Goal: Check status: Check status

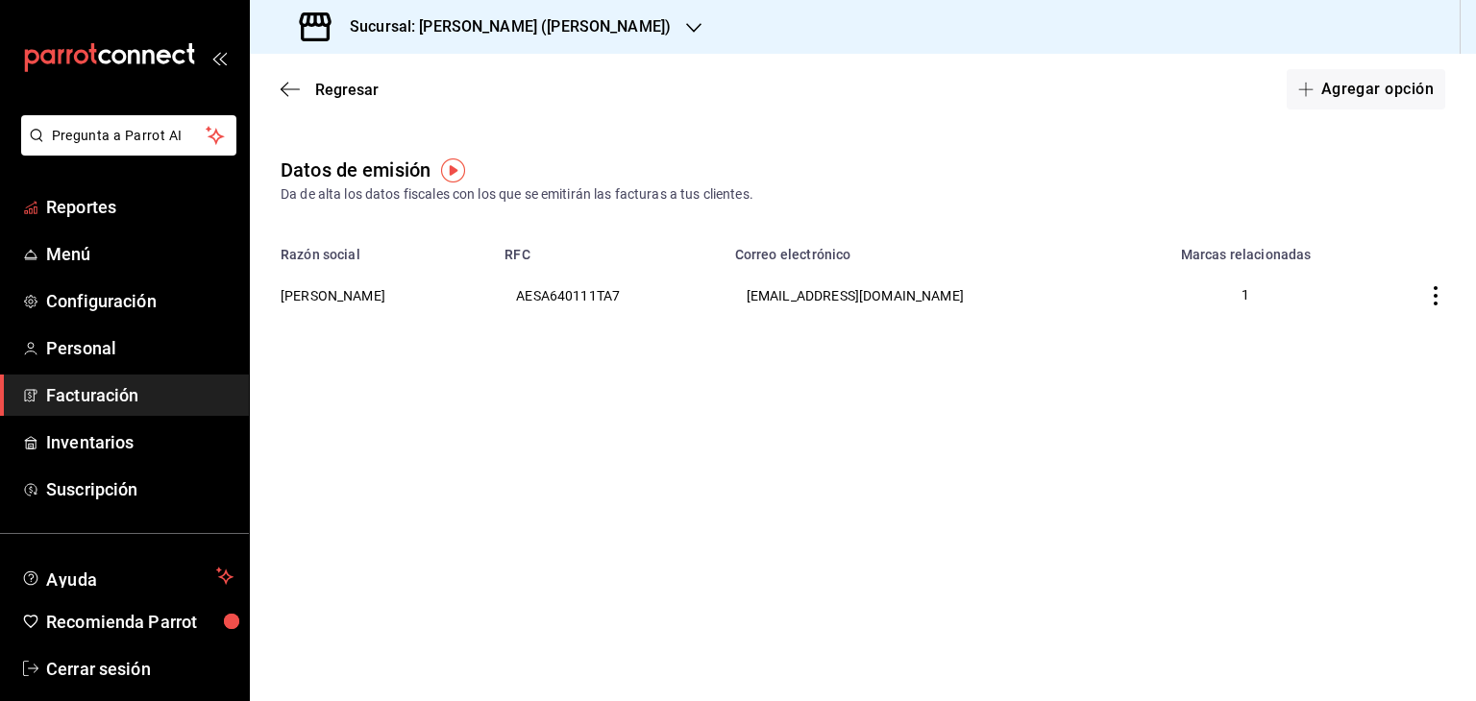
click at [97, 202] on span "Reportes" at bounding box center [139, 207] width 187 height 26
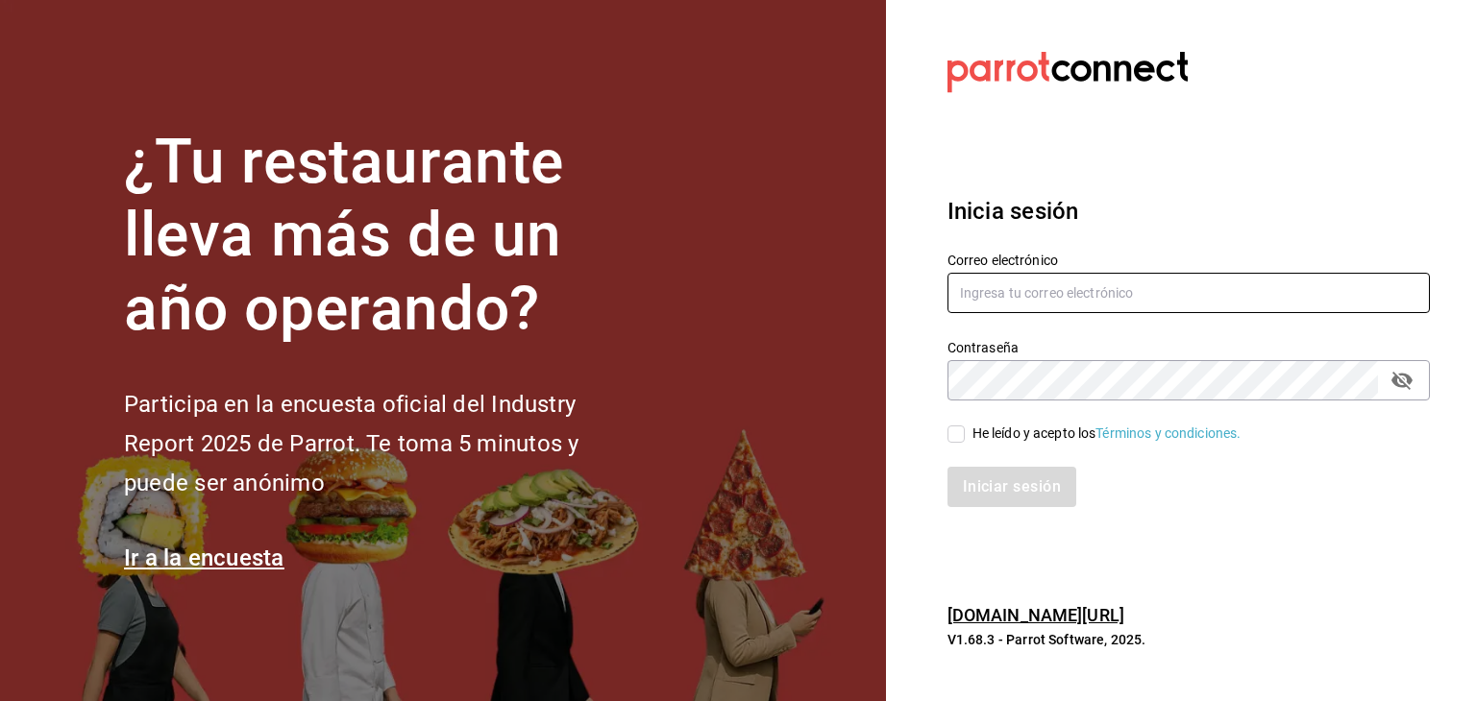
click at [1054, 303] on input "text" at bounding box center [1188, 293] width 482 height 40
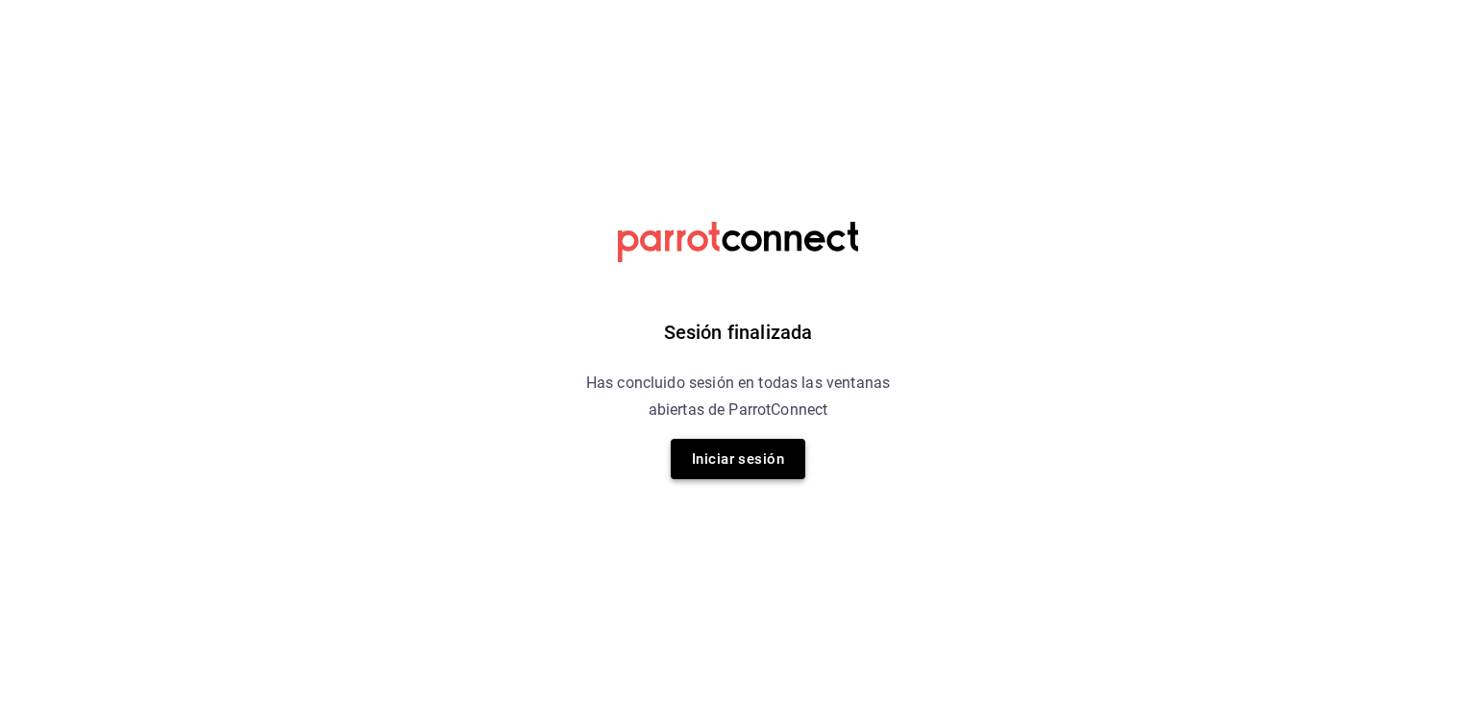
click at [729, 464] on button "Iniciar sesión" at bounding box center [738, 459] width 135 height 40
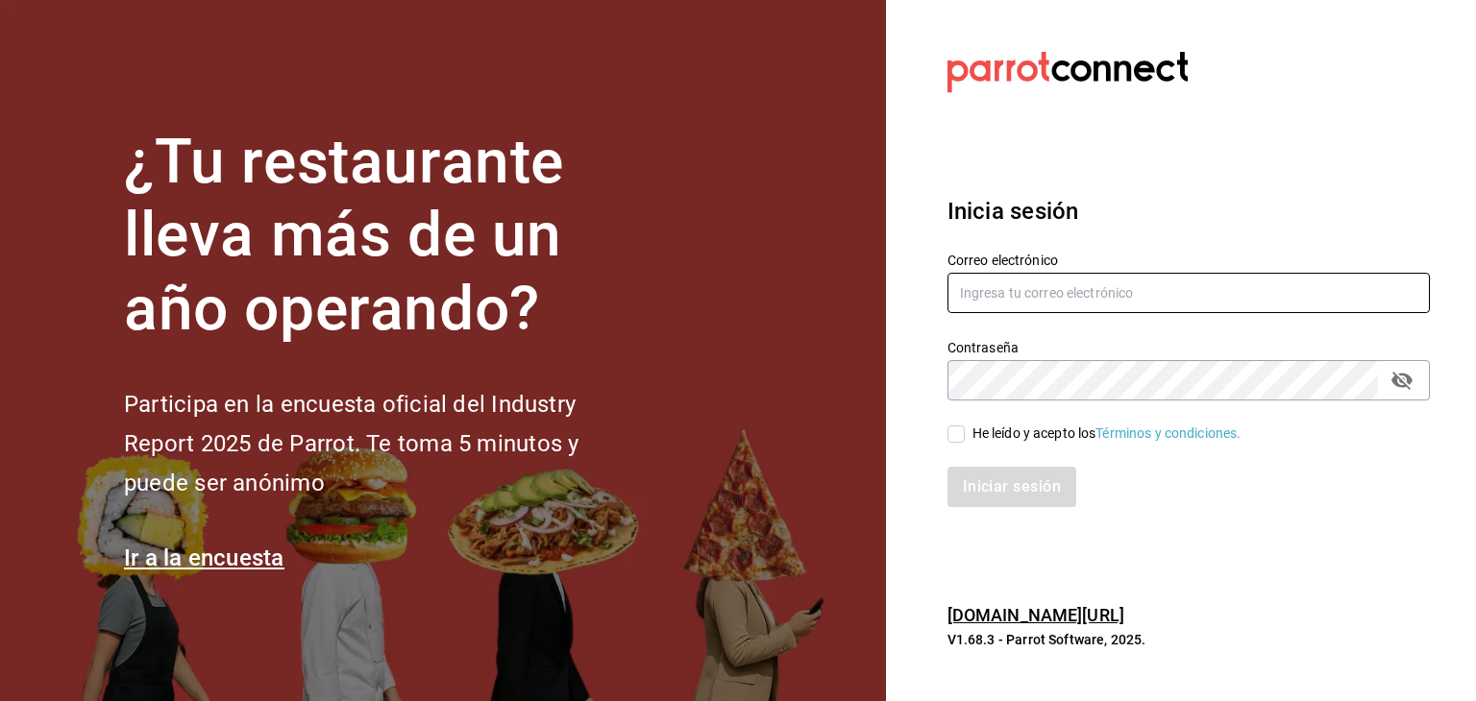
click at [1095, 282] on input "text" at bounding box center [1188, 293] width 482 height 40
paste input "[EMAIL_ADDRESS][DOMAIN_NAME]"
type input "[EMAIL_ADDRESS][DOMAIN_NAME]"
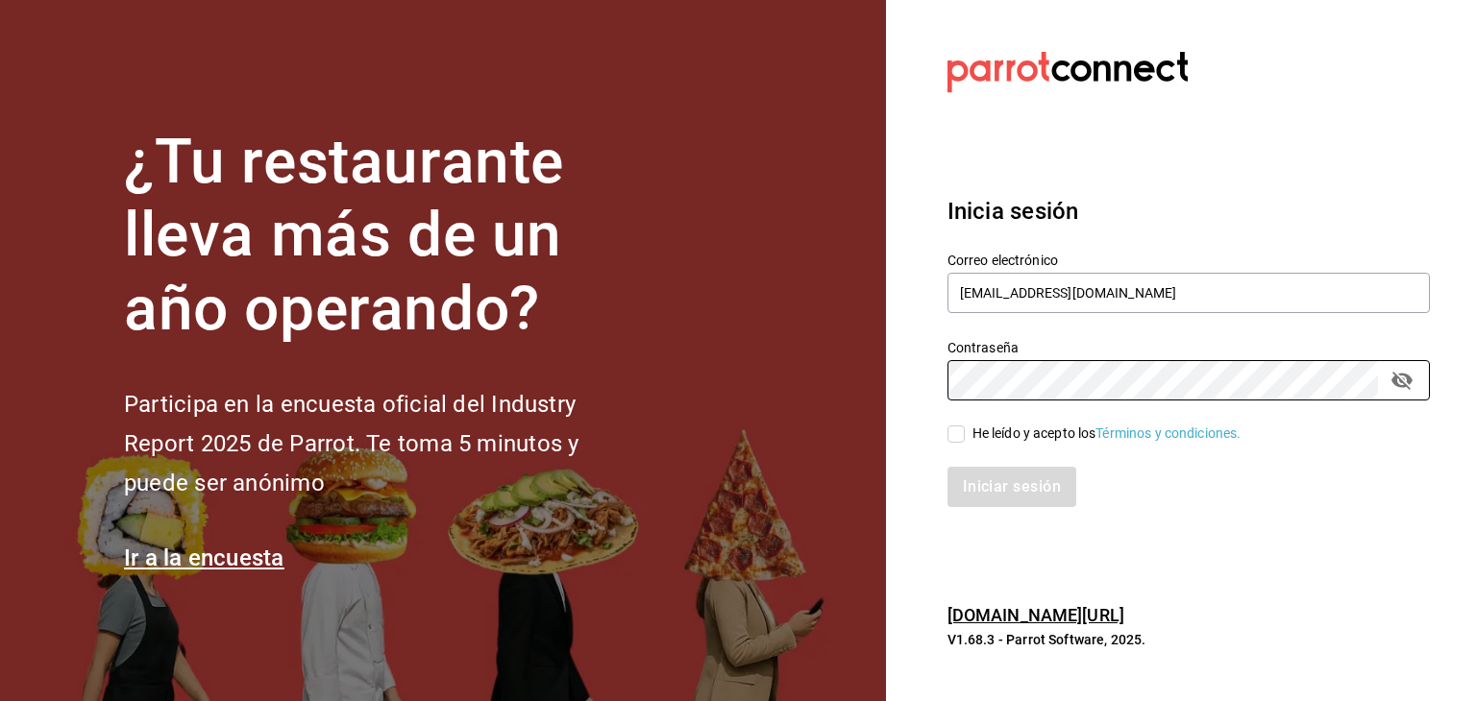
click at [949, 438] on input "He leído y acepto los Términos y condiciones." at bounding box center [955, 434] width 17 height 17
checkbox input "true"
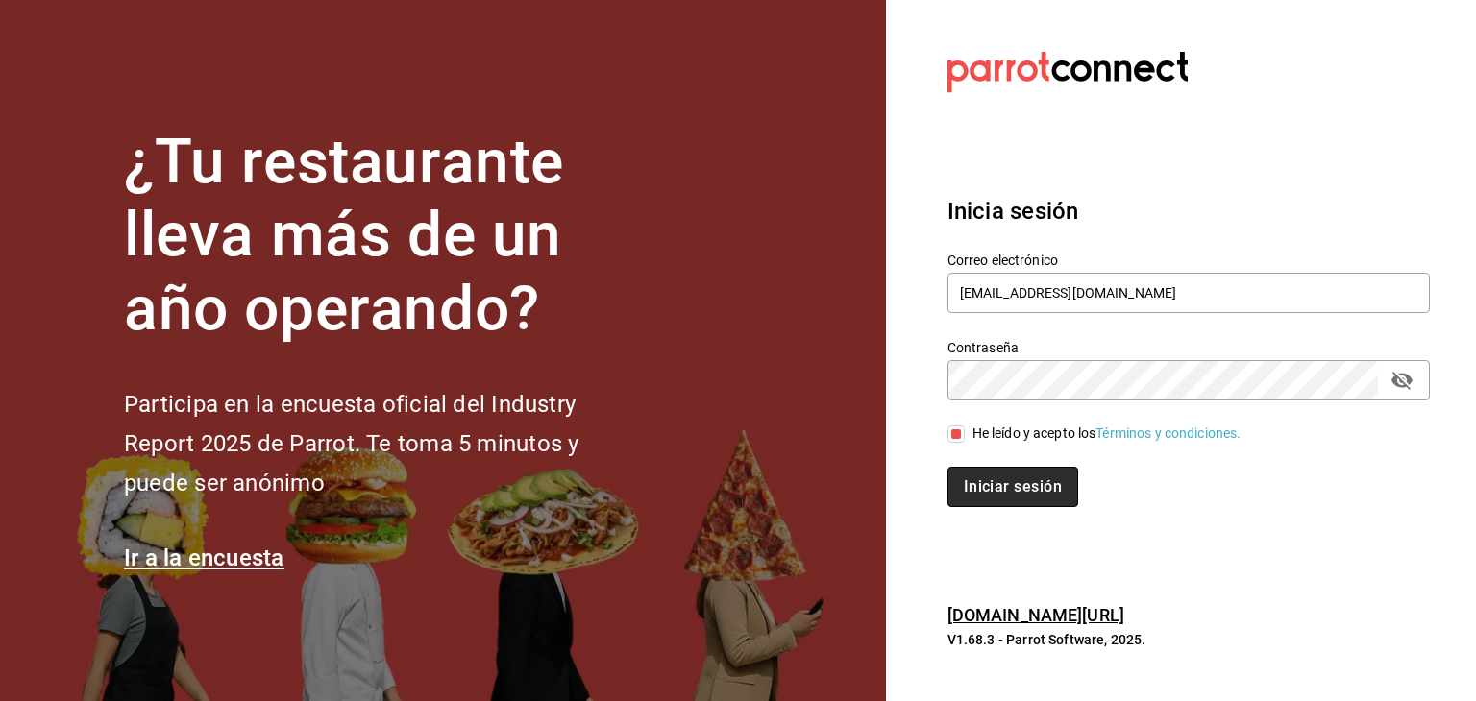
click at [1007, 483] on button "Iniciar sesión" at bounding box center [1012, 487] width 131 height 40
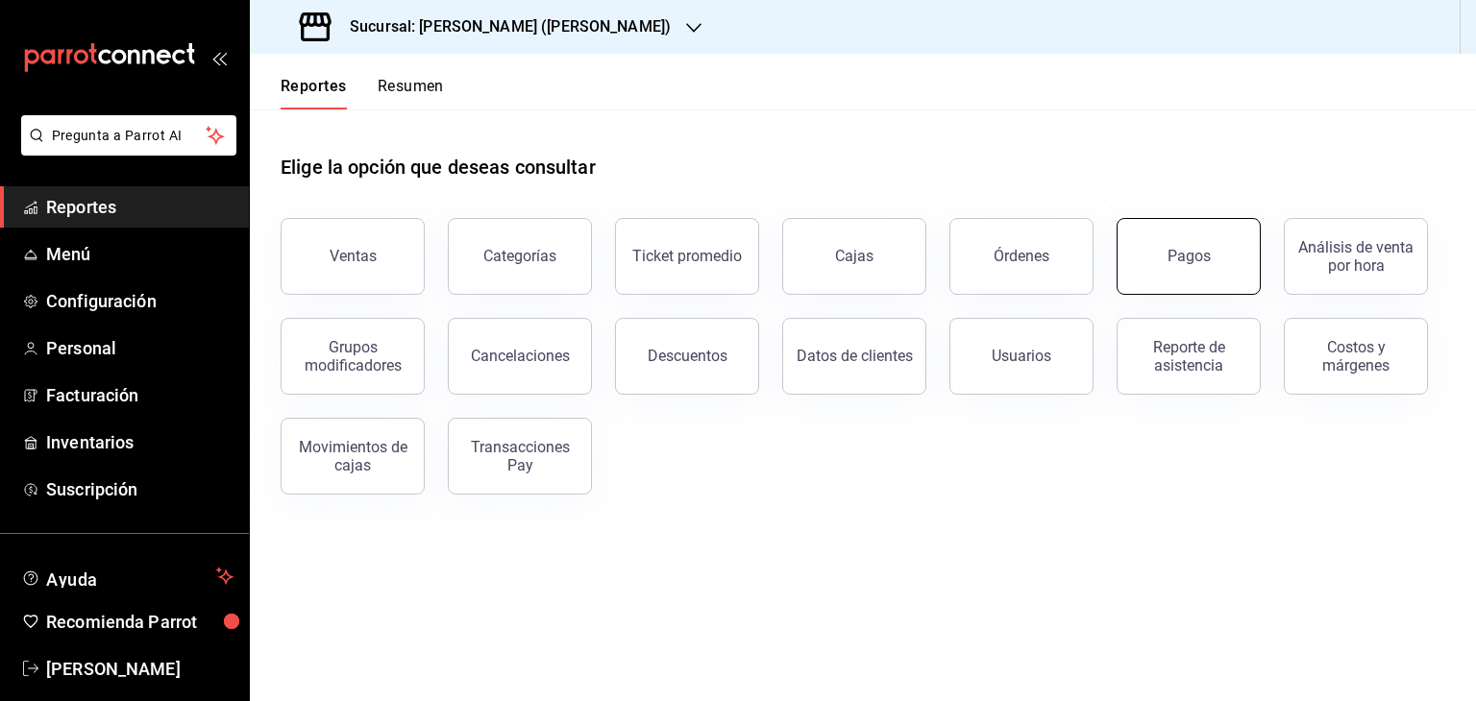
click at [1245, 249] on button "Pagos" at bounding box center [1189, 256] width 144 height 77
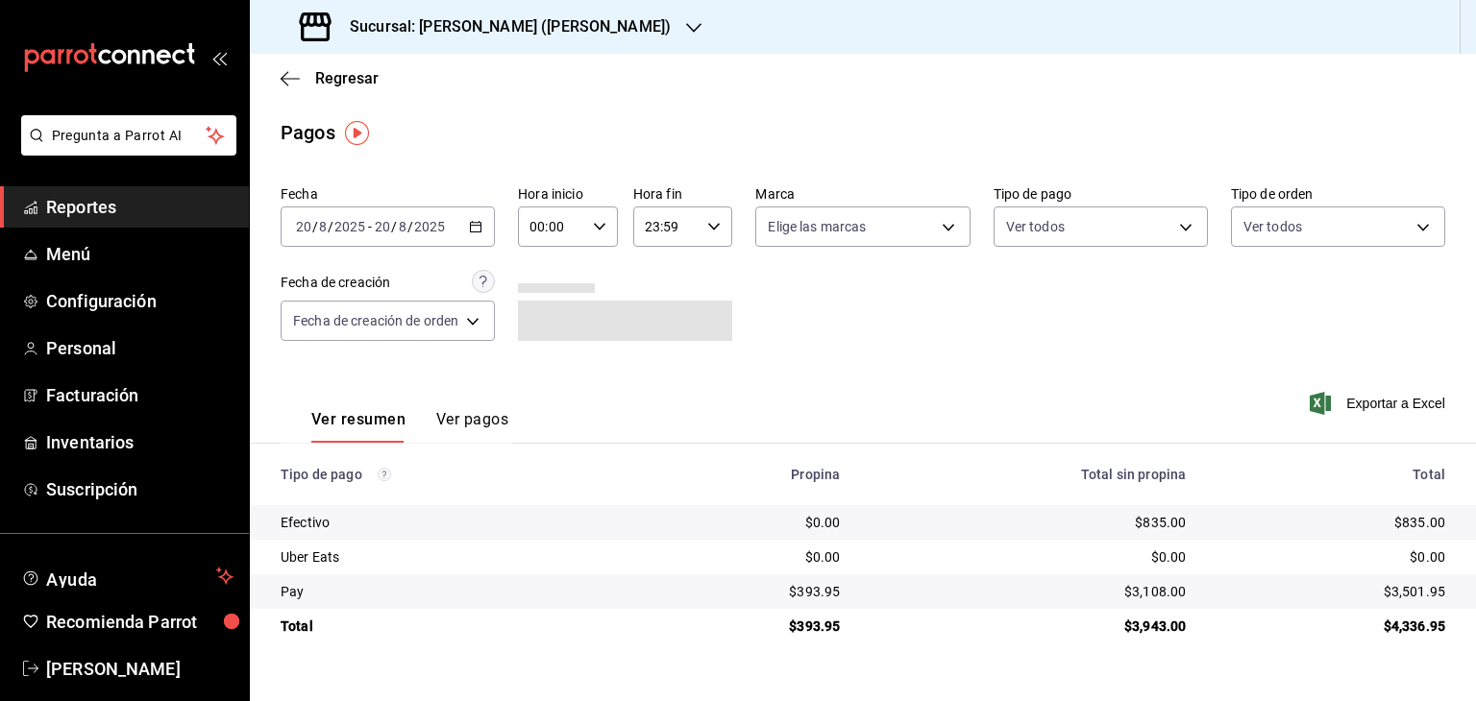
click at [477, 228] on icon "button" at bounding box center [475, 226] width 13 height 13
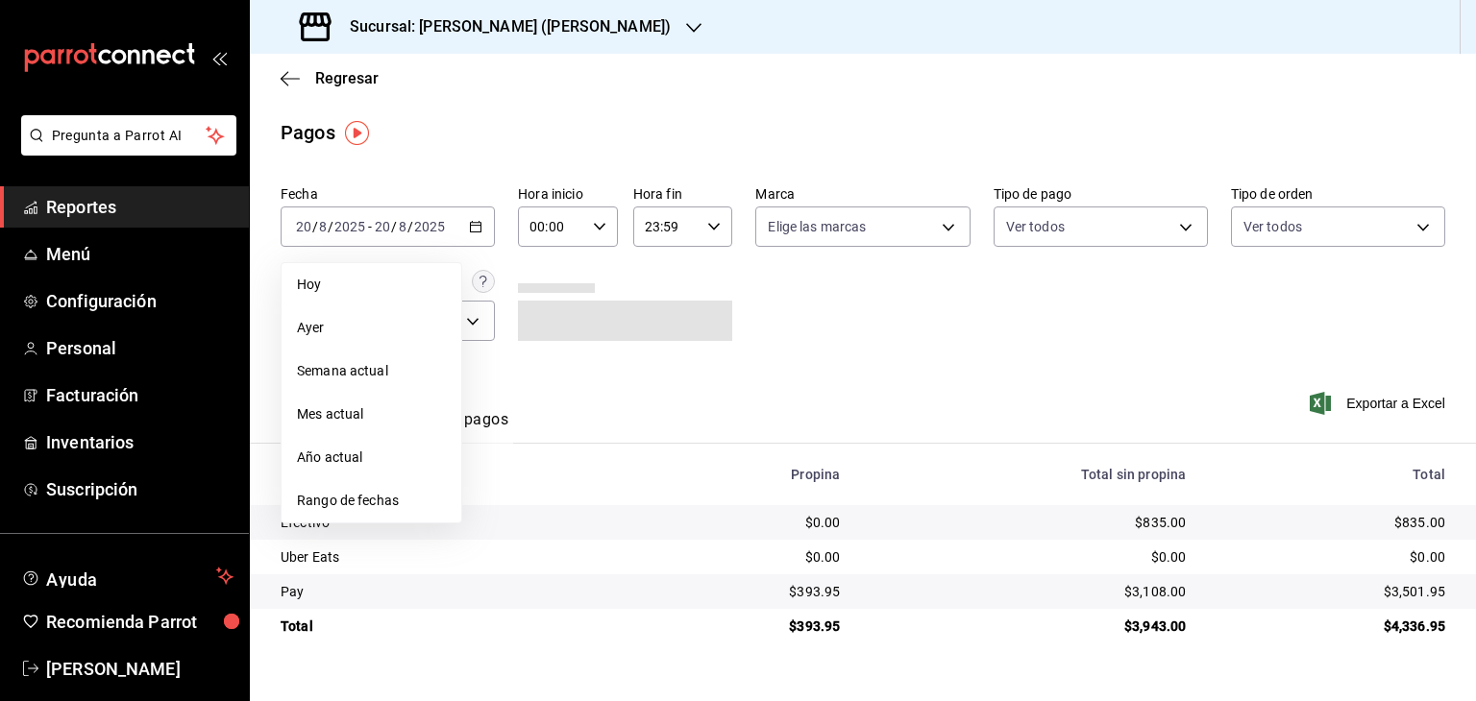
click at [532, 43] on div "Sucursal: [PERSON_NAME] ([PERSON_NAME])" at bounding box center [487, 27] width 444 height 54
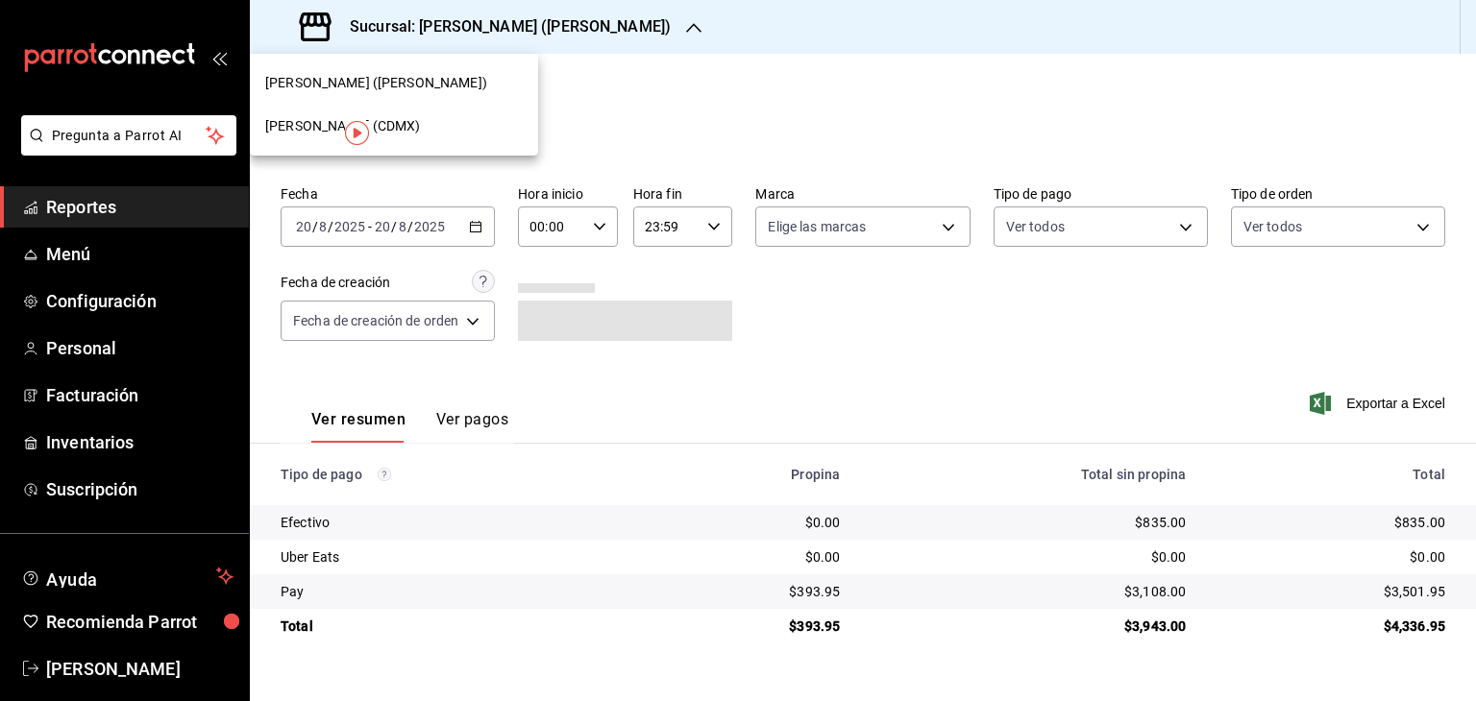
click at [431, 136] on div "Jimmy Boy (CDMX)" at bounding box center [394, 126] width 288 height 43
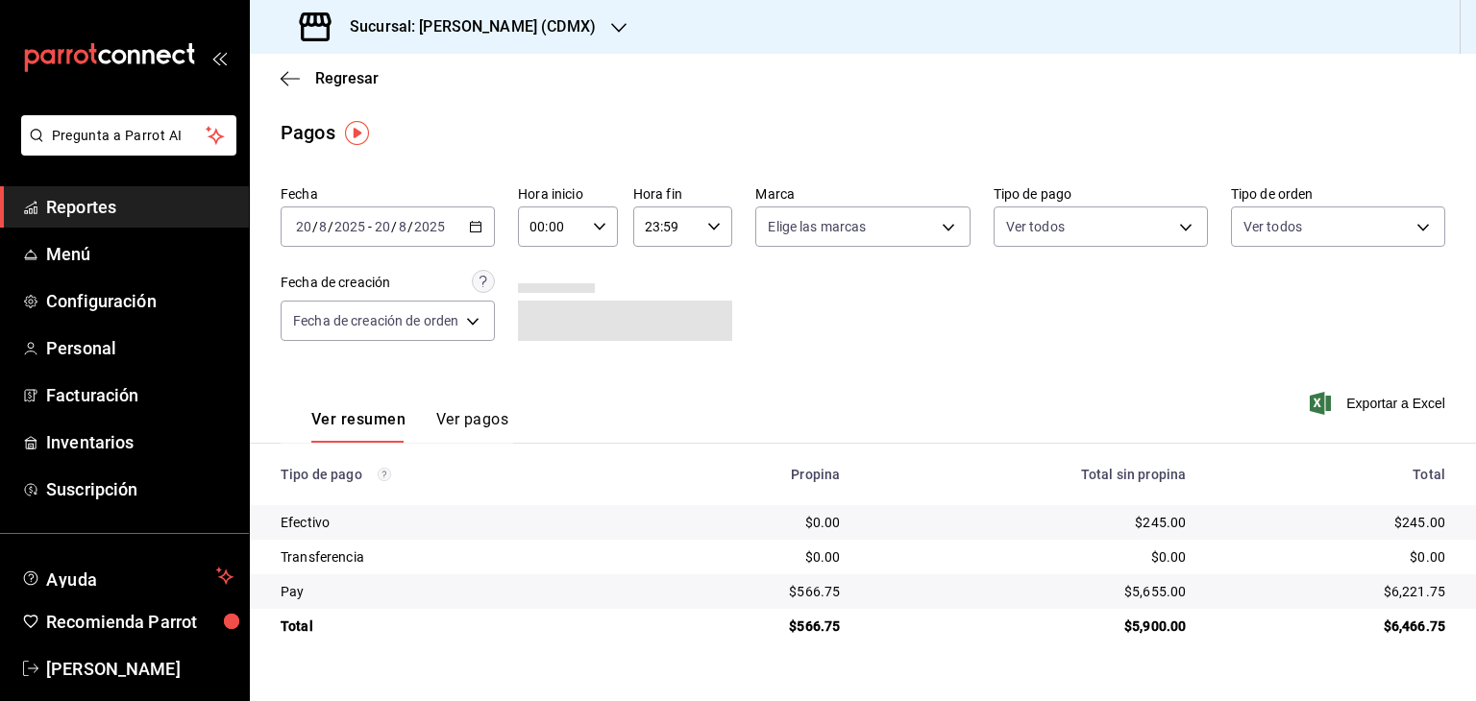
click at [471, 231] on \(Stroke\) "button" at bounding box center [476, 227] width 12 height 11
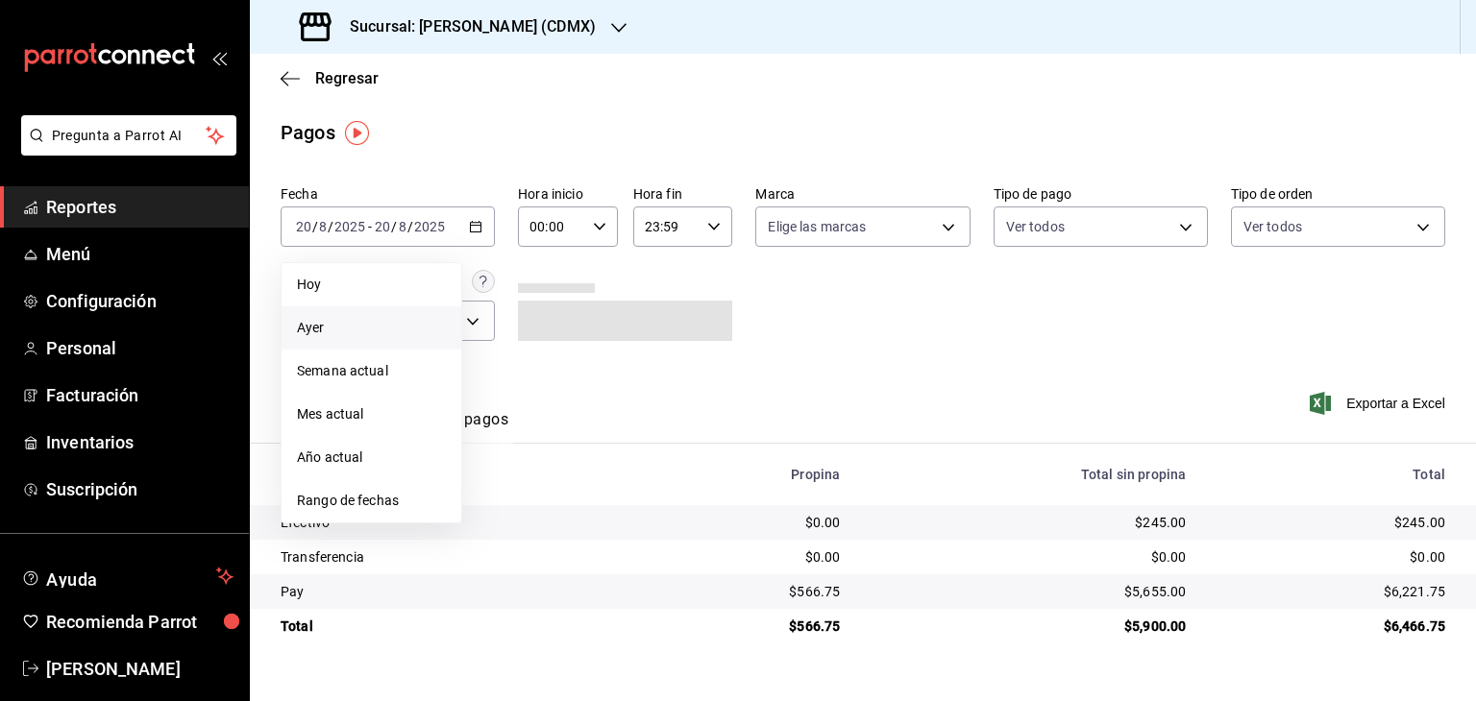
click at [363, 332] on span "Ayer" at bounding box center [371, 328] width 149 height 20
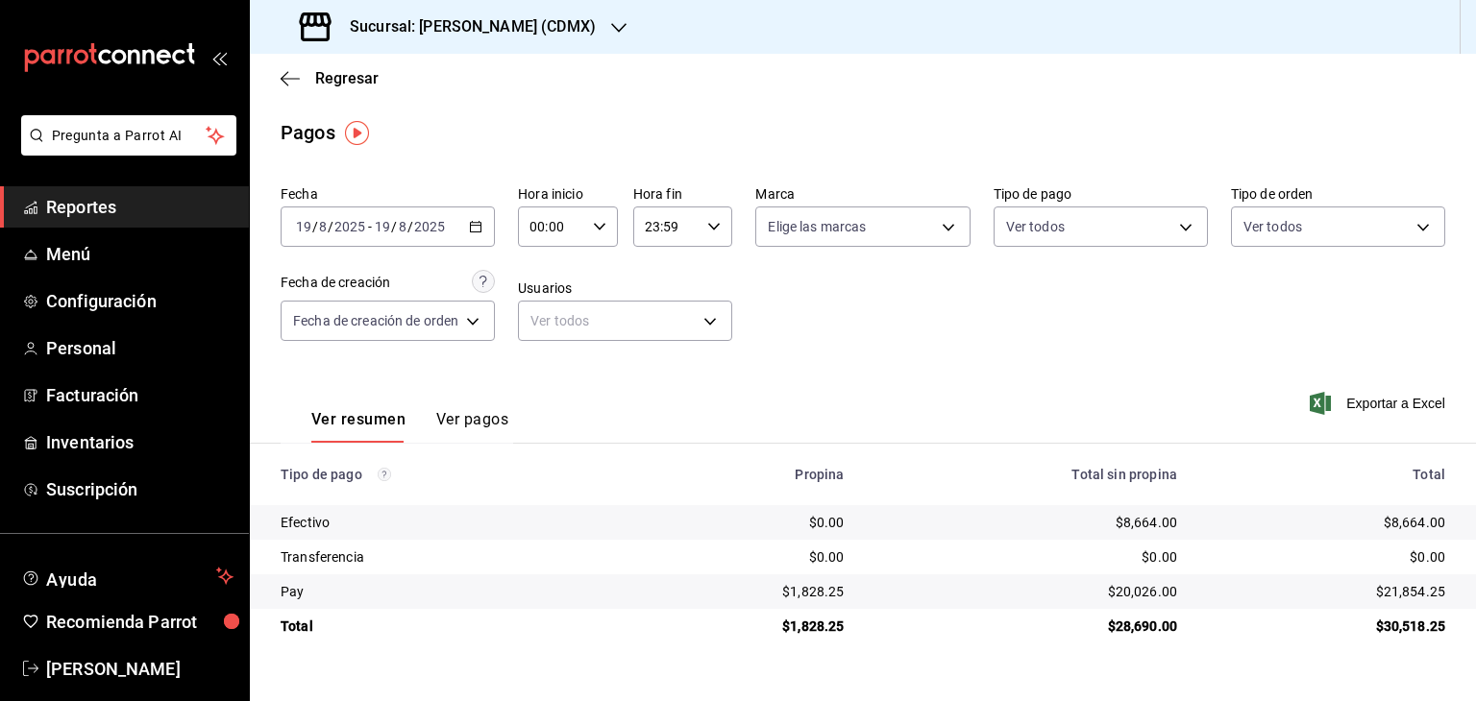
click at [473, 228] on icon "button" at bounding box center [475, 226] width 13 height 13
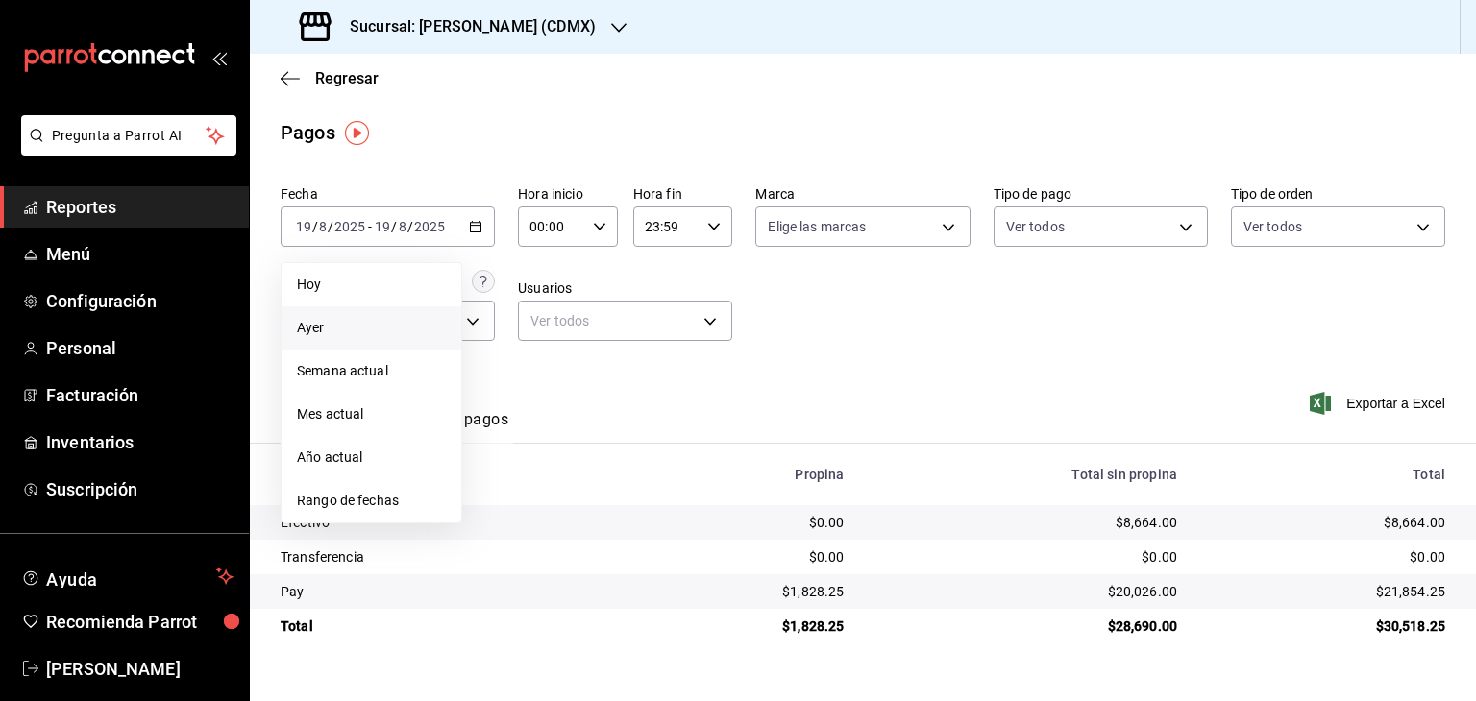
click at [522, 90] on div "Regresar" at bounding box center [863, 78] width 1226 height 49
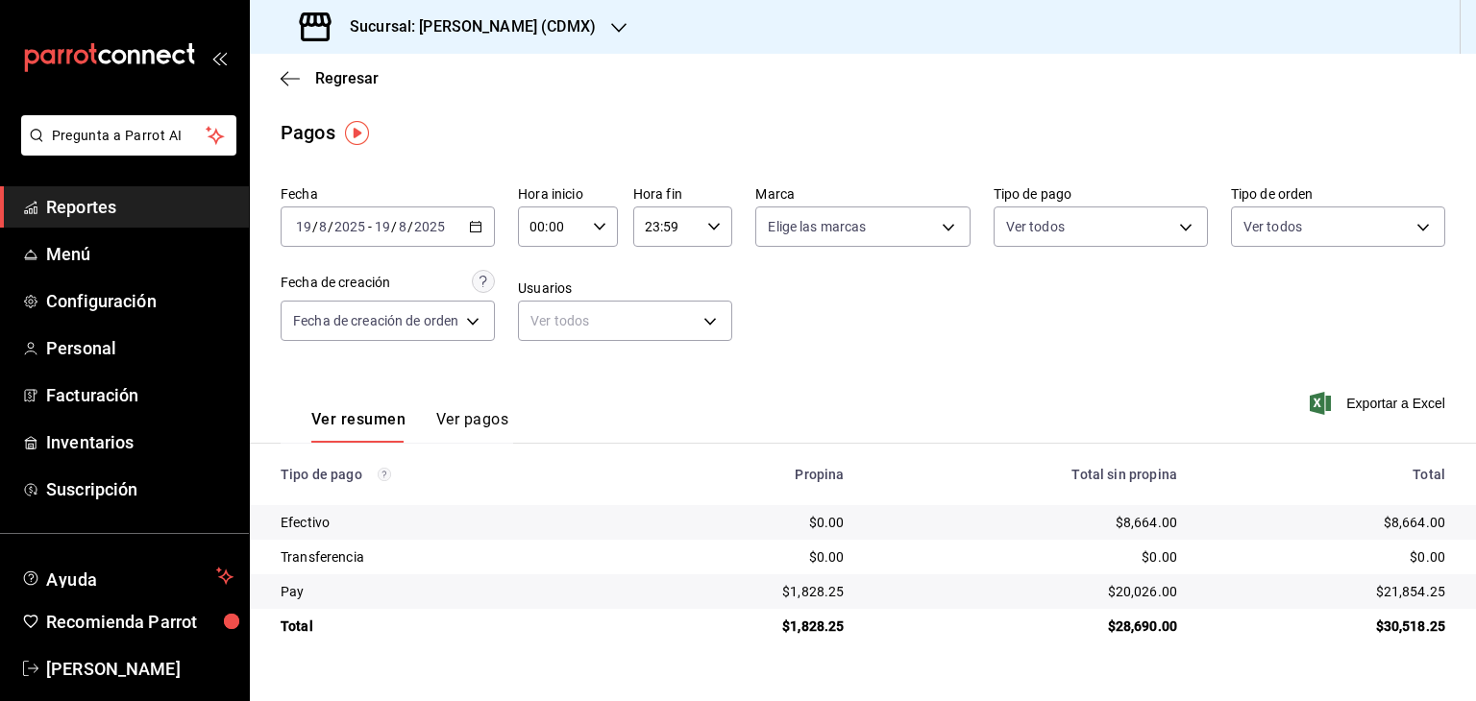
click at [554, 31] on h3 "Sucursal: Jimmy Boy (CDMX)" at bounding box center [464, 26] width 261 height 23
click at [462, 80] on div "Jimmy Boy (Polanco)" at bounding box center [394, 83] width 258 height 20
